Goal: Check status: Check status

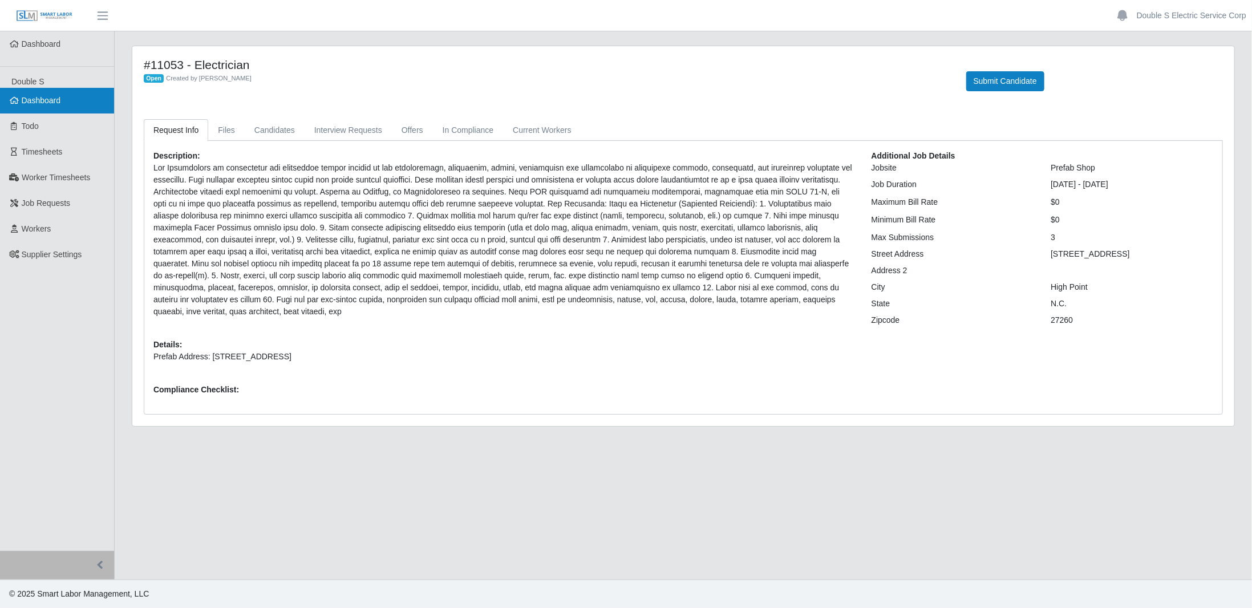
click at [49, 103] on span "Dashboard" at bounding box center [41, 100] width 39 height 9
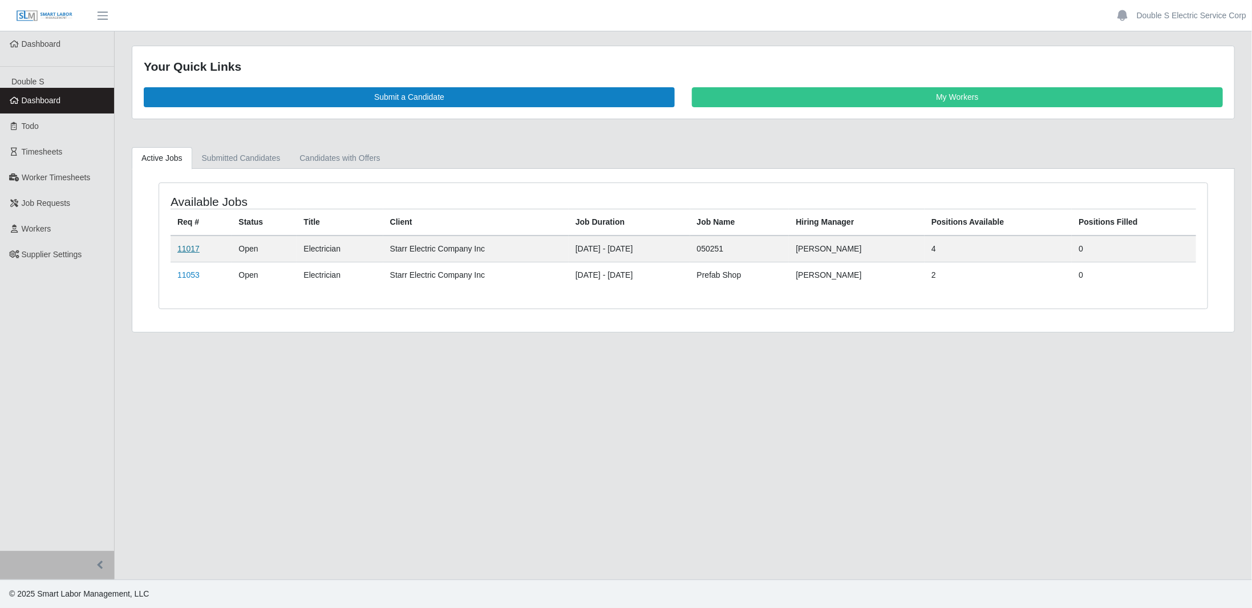
click at [194, 244] on link "11017" at bounding box center [188, 248] width 22 height 9
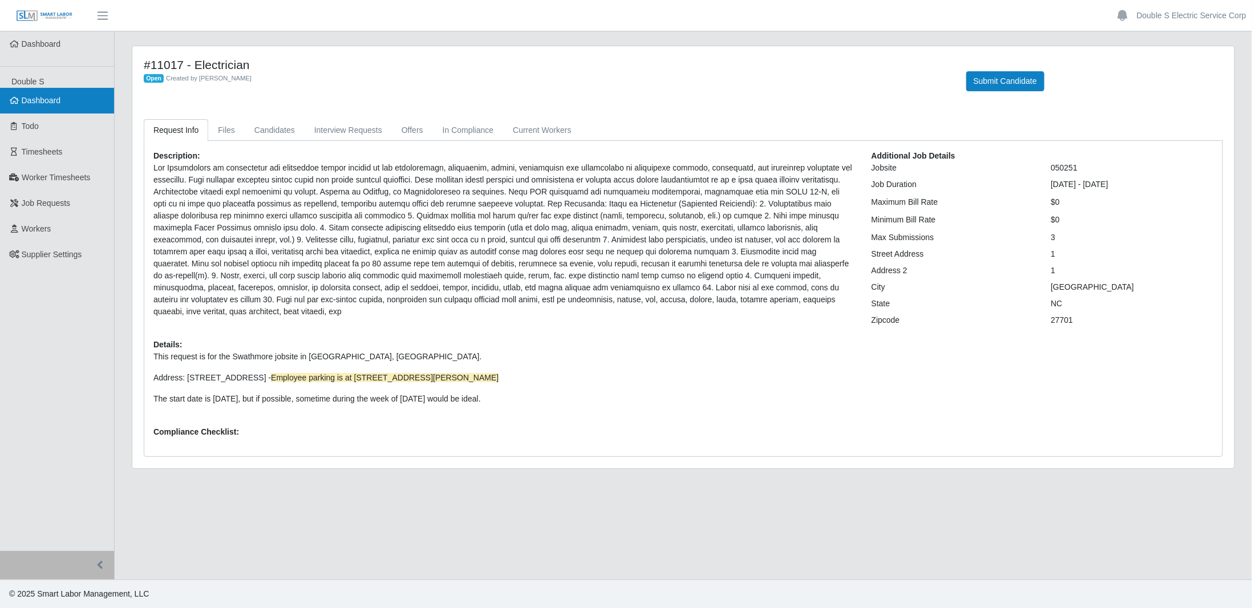
click at [54, 106] on link "Dashboard" at bounding box center [57, 101] width 114 height 26
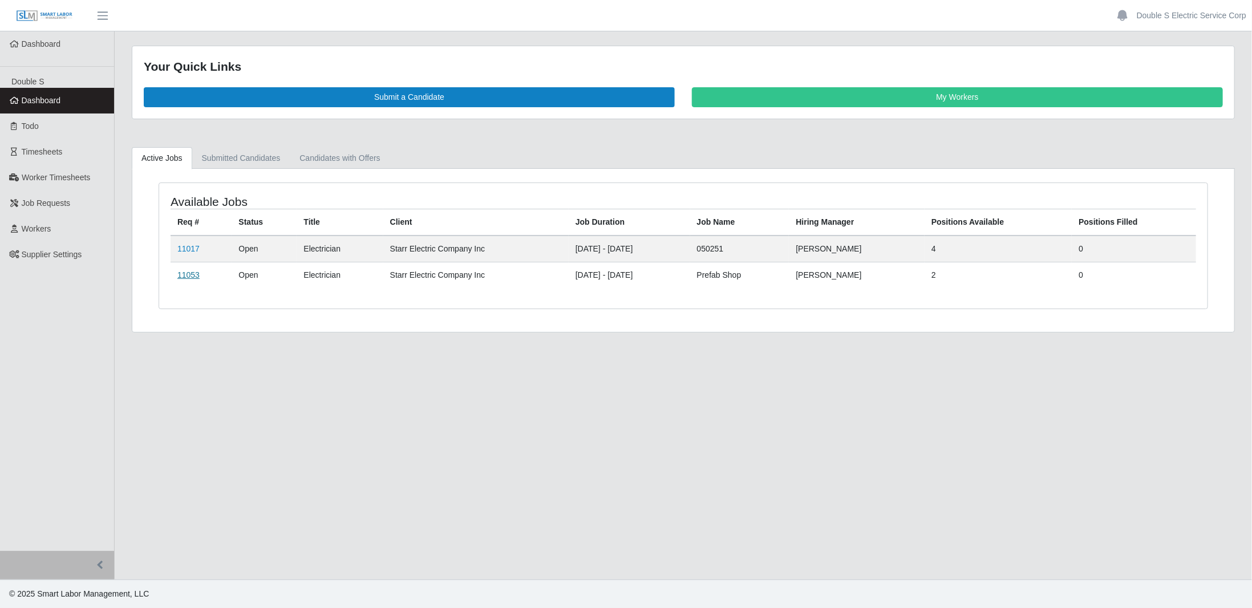
click at [187, 266] on td "11053" at bounding box center [201, 275] width 61 height 26
click at [187, 272] on link "11053" at bounding box center [188, 274] width 22 height 9
